Goal: Task Accomplishment & Management: Manage account settings

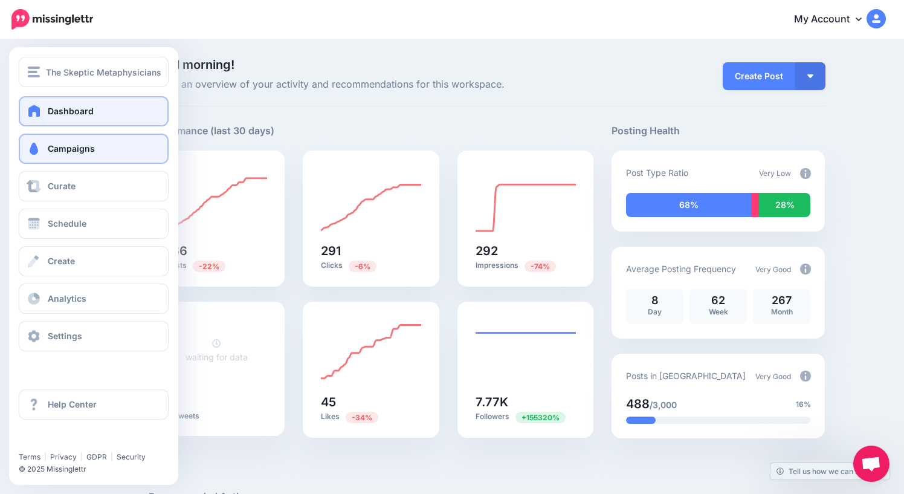
click at [76, 144] on span "Campaigns" at bounding box center [71, 148] width 47 height 10
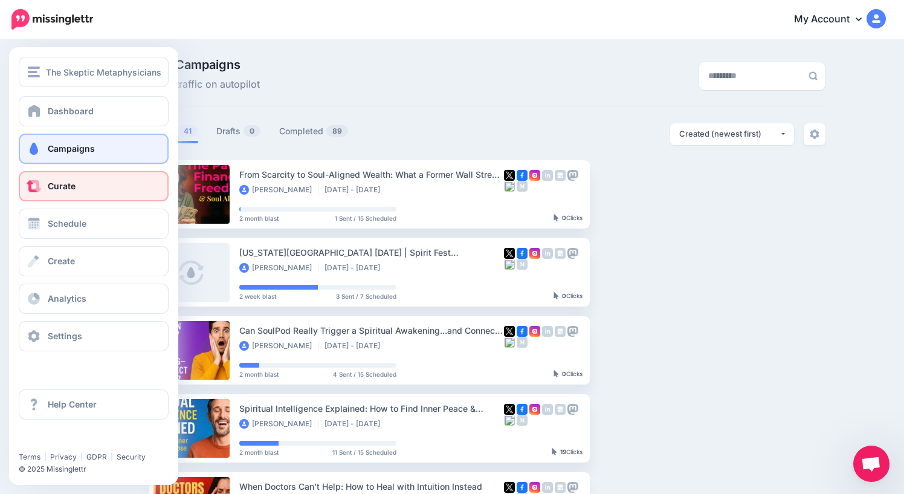
click at [68, 186] on span "Curate" at bounding box center [62, 186] width 28 height 10
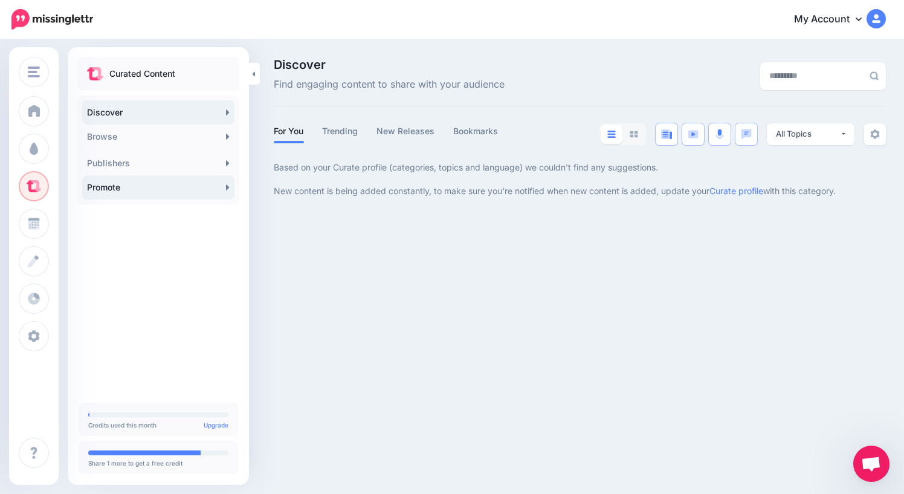
click at [114, 189] on link "Promote" at bounding box center [158, 187] width 152 height 24
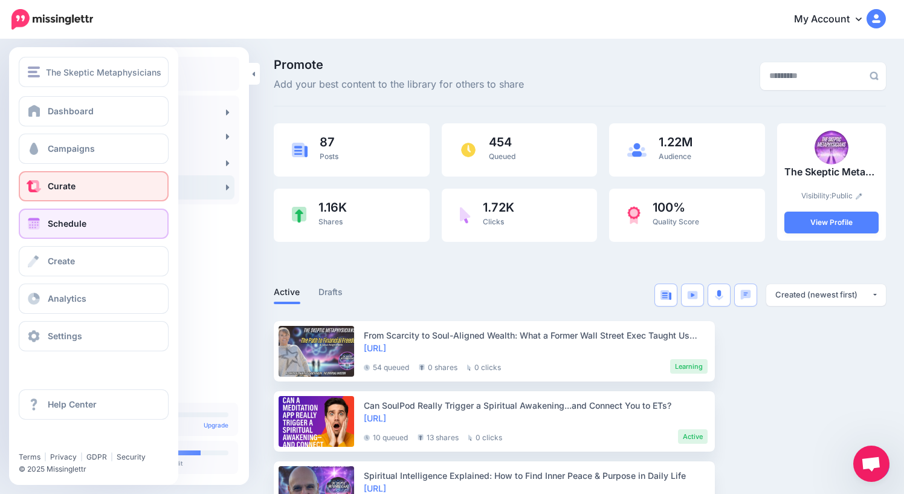
click at [54, 228] on link "Schedule" at bounding box center [94, 223] width 150 height 30
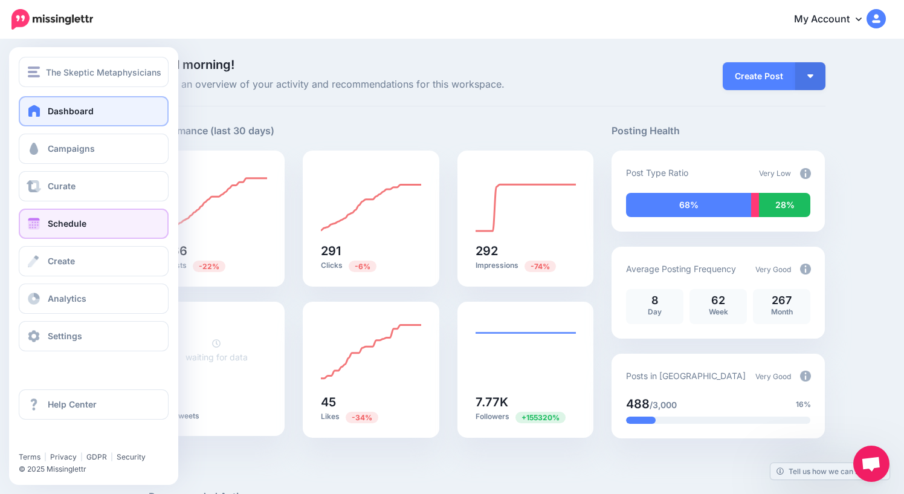
click at [77, 222] on span "Schedule" at bounding box center [67, 223] width 39 height 10
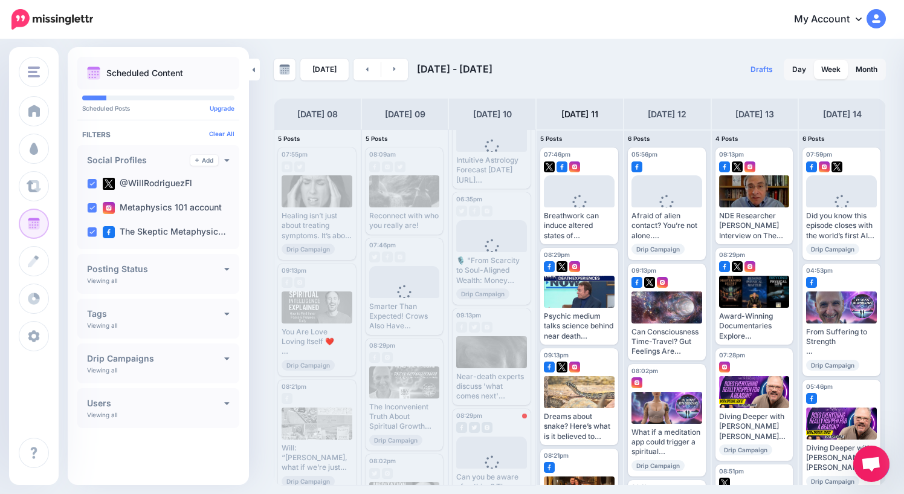
scroll to position [83, 0]
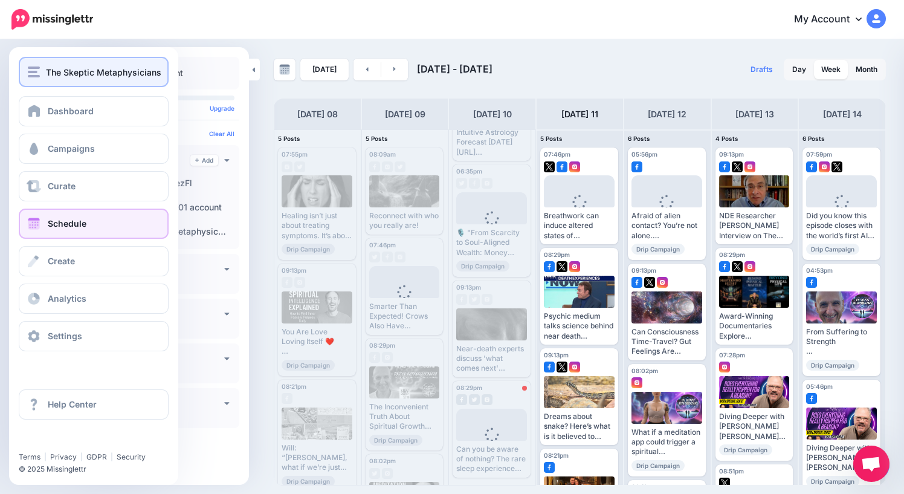
click at [37, 71] on img "button" at bounding box center [34, 71] width 12 height 11
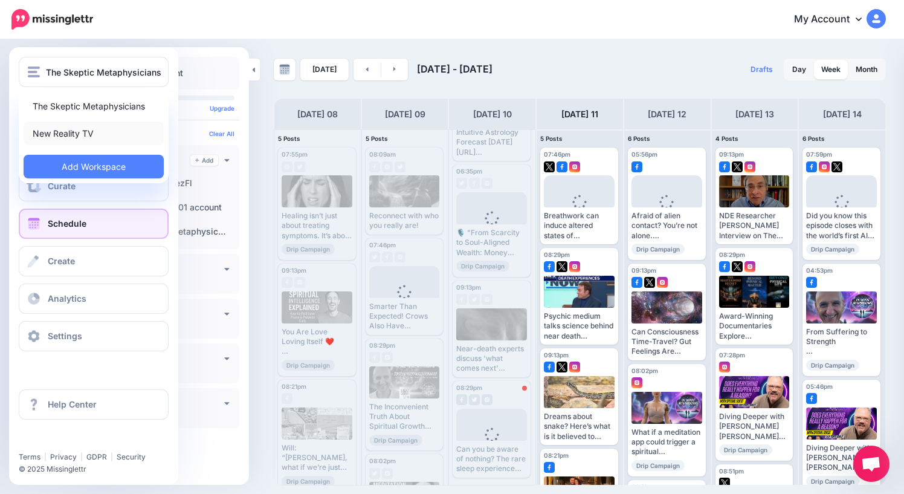
click at [56, 135] on link "New Reality TV" at bounding box center [94, 133] width 140 height 24
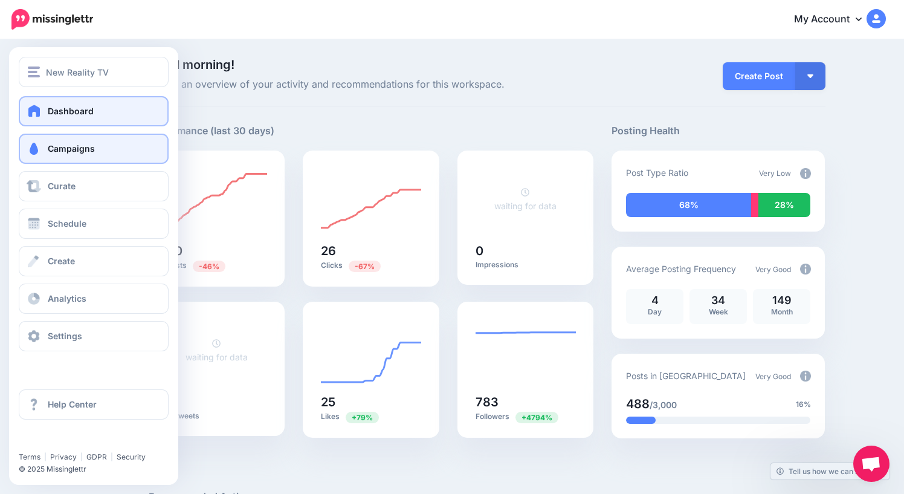
click at [54, 151] on span "Campaigns" at bounding box center [71, 148] width 47 height 10
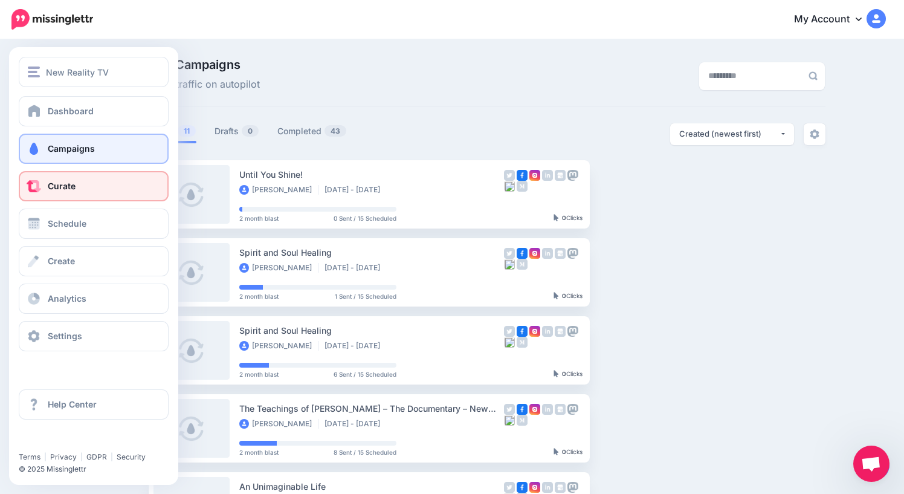
click at [60, 187] on span "Curate" at bounding box center [62, 186] width 28 height 10
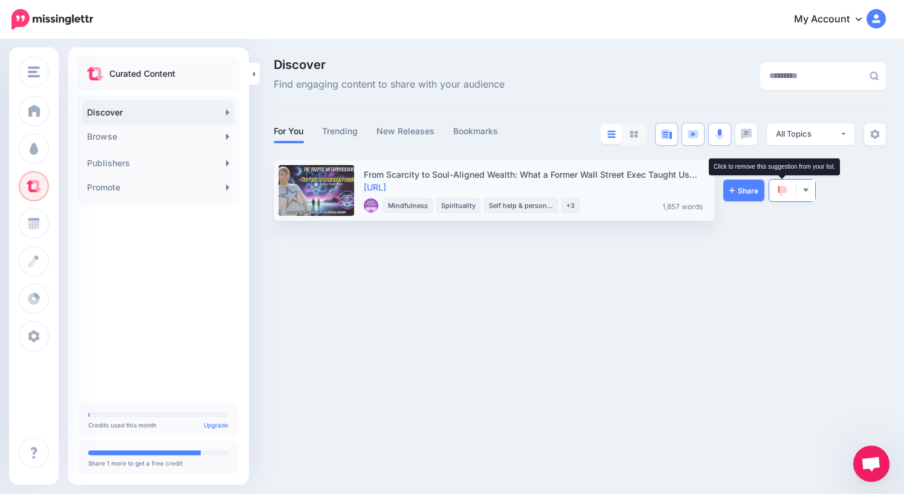
click at [780, 193] on img at bounding box center [782, 190] width 10 height 11
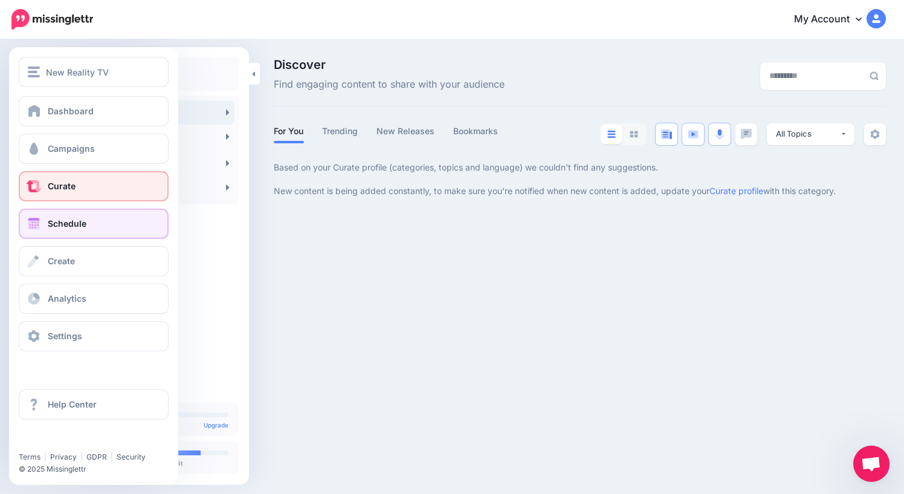
click at [43, 227] on link "Schedule" at bounding box center [94, 223] width 150 height 30
